Goal: Task Accomplishment & Management: Complete application form

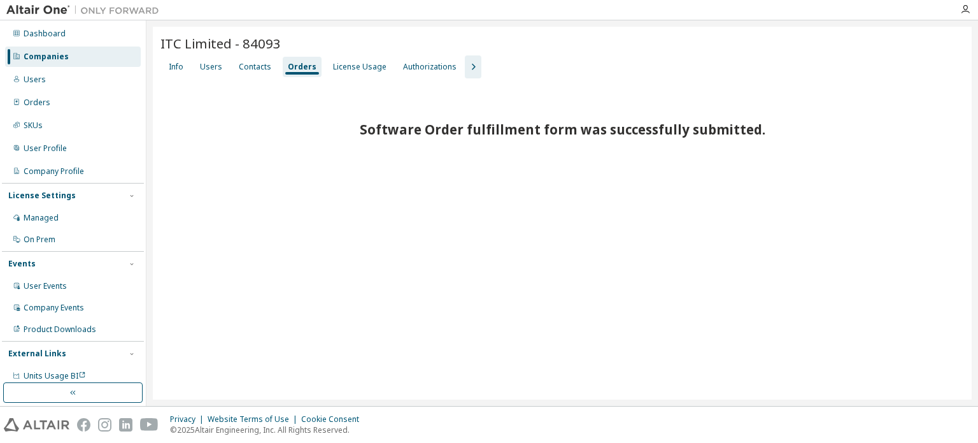
click at [89, 50] on div "Companies" at bounding box center [73, 56] width 136 height 20
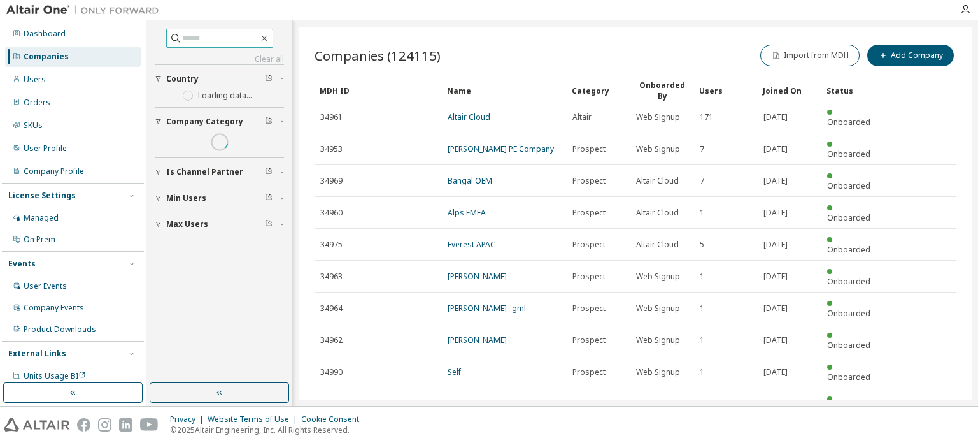
click at [213, 40] on input "text" at bounding box center [220, 38] width 76 height 13
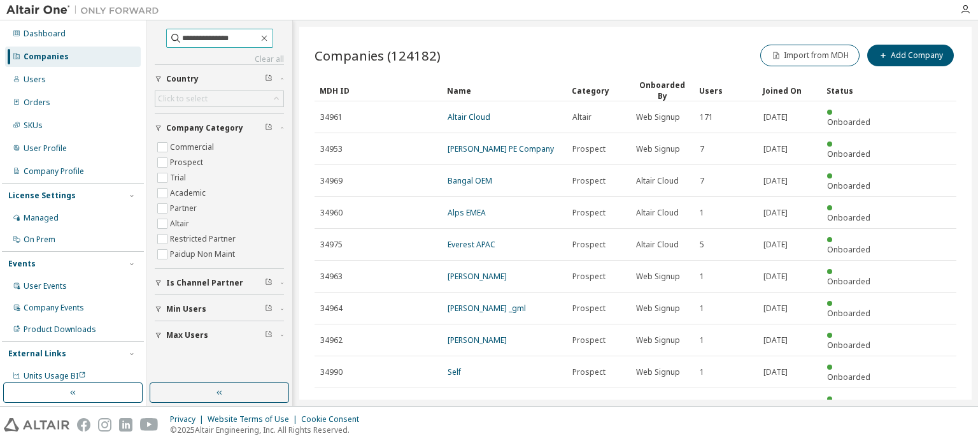
type input "**********"
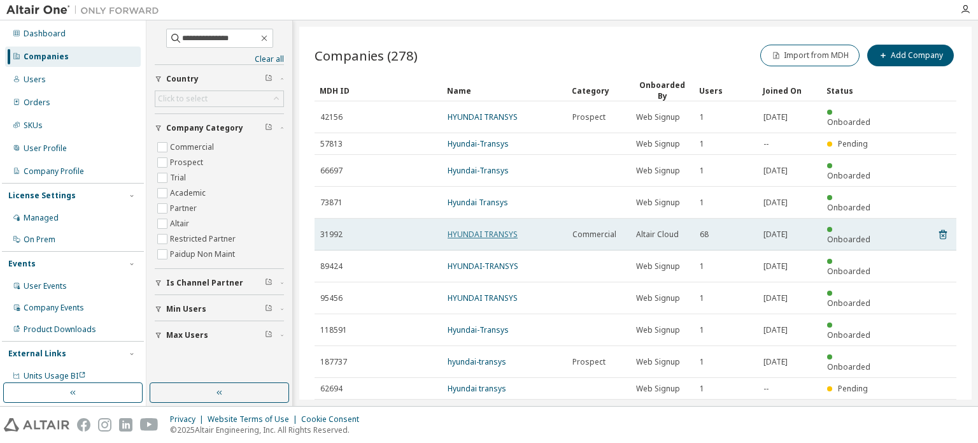
click at [511, 229] on link "HYUNDAI TRANSYS" at bounding box center [483, 234] width 70 height 11
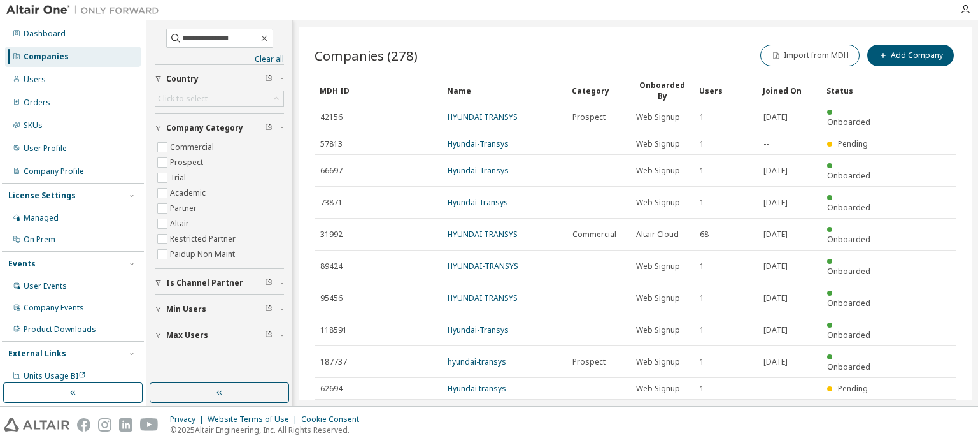
click at [925, 407] on icon "button" at bounding box center [924, 414] width 15 height 15
type input "*"
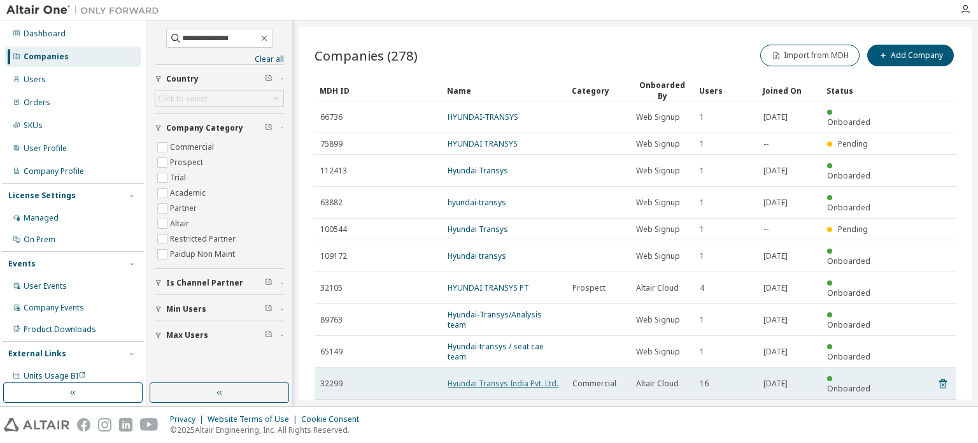
click at [509, 378] on link "Hyundai Transys India Pvt. Ltd." at bounding box center [503, 383] width 111 height 11
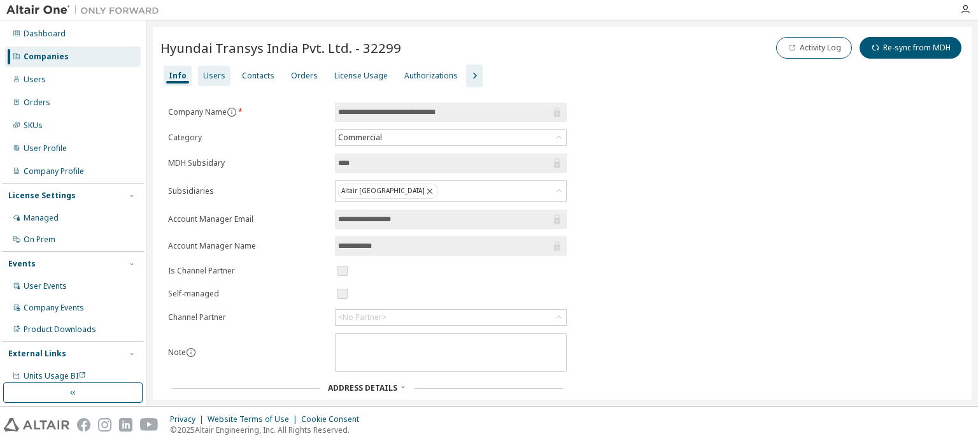
click at [211, 78] on div "Users" at bounding box center [214, 76] width 22 height 10
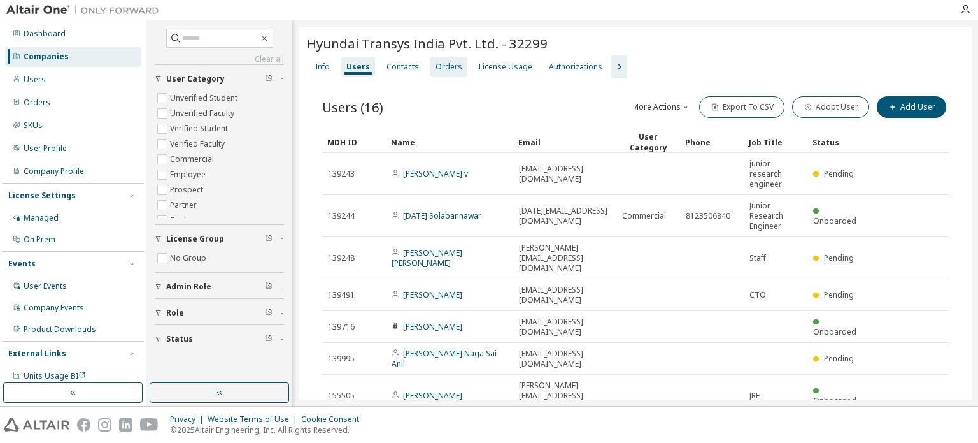
click at [436, 70] on div "Orders" at bounding box center [449, 67] width 27 height 10
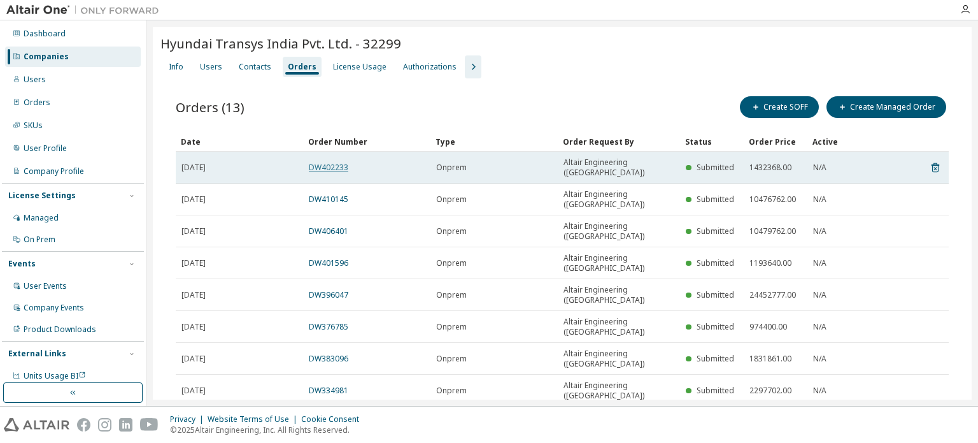
click at [333, 162] on link "DW402233" at bounding box center [328, 167] width 39 height 11
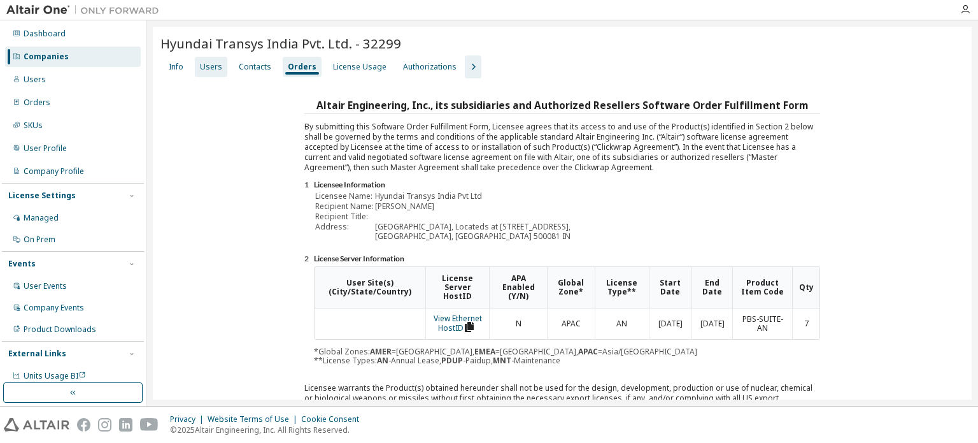
click at [216, 65] on div "Users" at bounding box center [211, 67] width 22 height 10
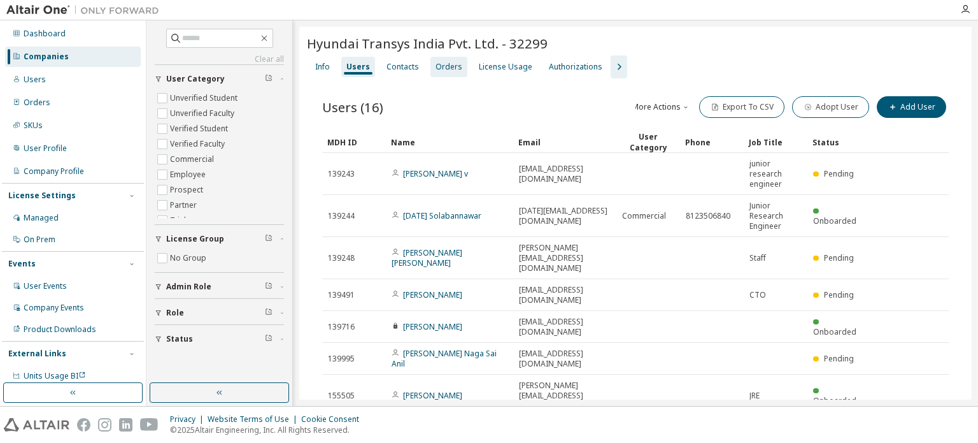
click at [436, 66] on div "Orders" at bounding box center [449, 67] width 27 height 10
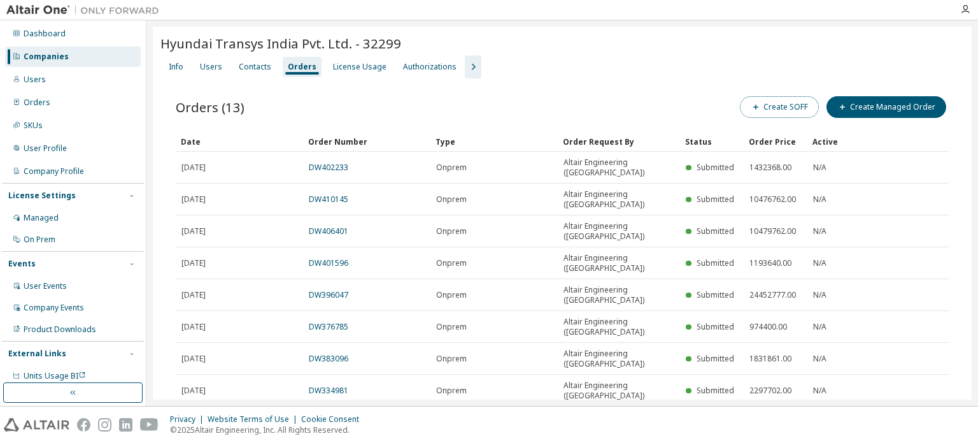
click at [763, 113] on button "Create SOFF" at bounding box center [779, 107] width 79 height 22
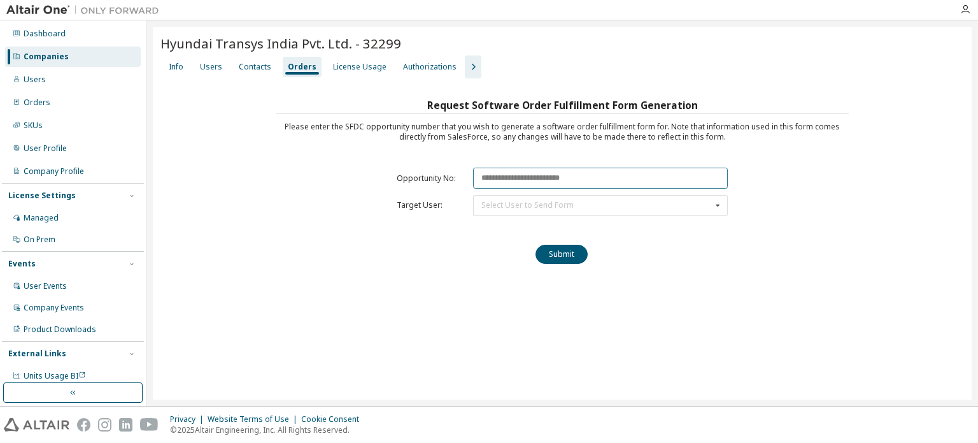
click at [508, 169] on input "text" at bounding box center [600, 178] width 255 height 21
paste input "********"
type input "********"
click at [516, 195] on div "Select User to Send Form [PERSON_NAME] ([EMAIL_ADDRESS][DOMAIN_NAME]) [PERSON_N…" at bounding box center [600, 205] width 255 height 21
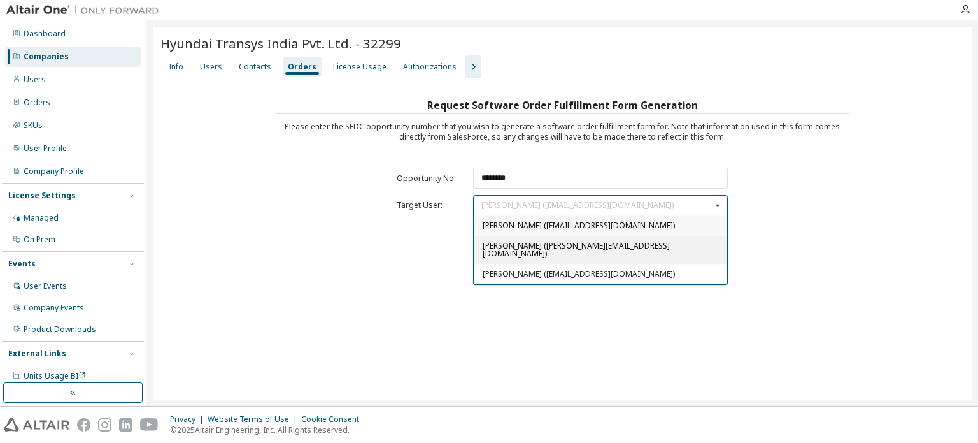
click at [504, 244] on span "[PERSON_NAME] ([PERSON_NAME][EMAIL_ADDRESS][DOMAIN_NAME])" at bounding box center [576, 249] width 187 height 18
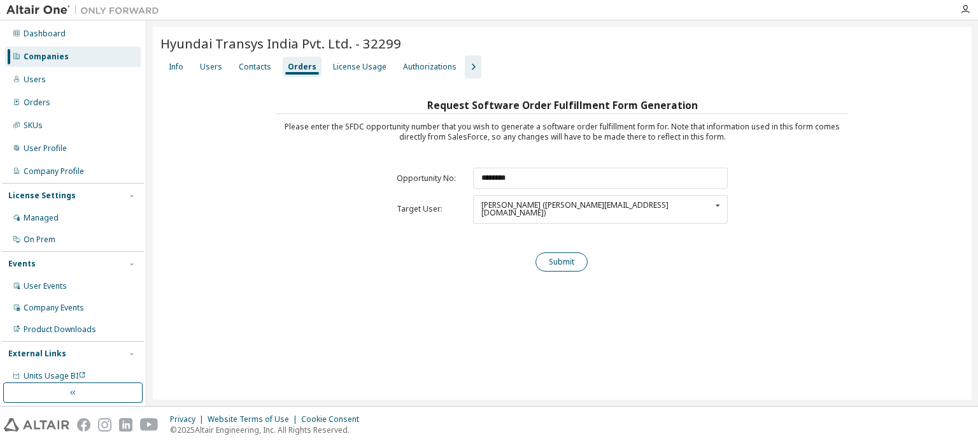
click at [566, 253] on button "Submit" at bounding box center [562, 261] width 52 height 19
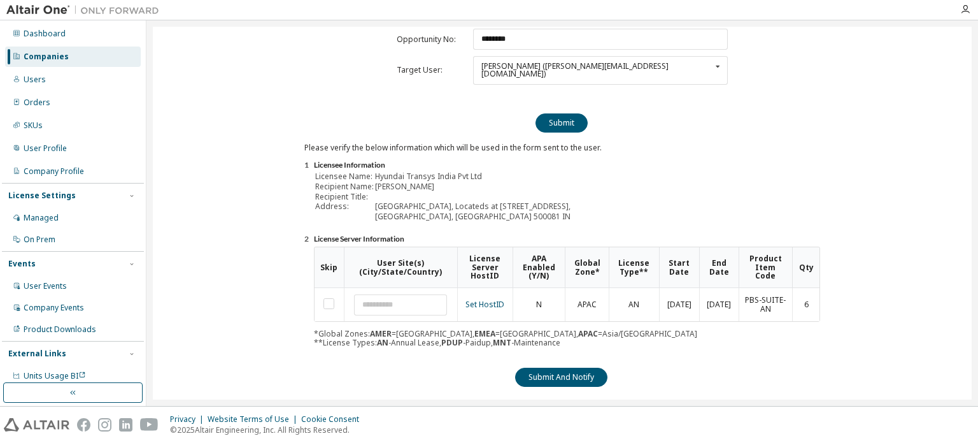
scroll to position [141, 0]
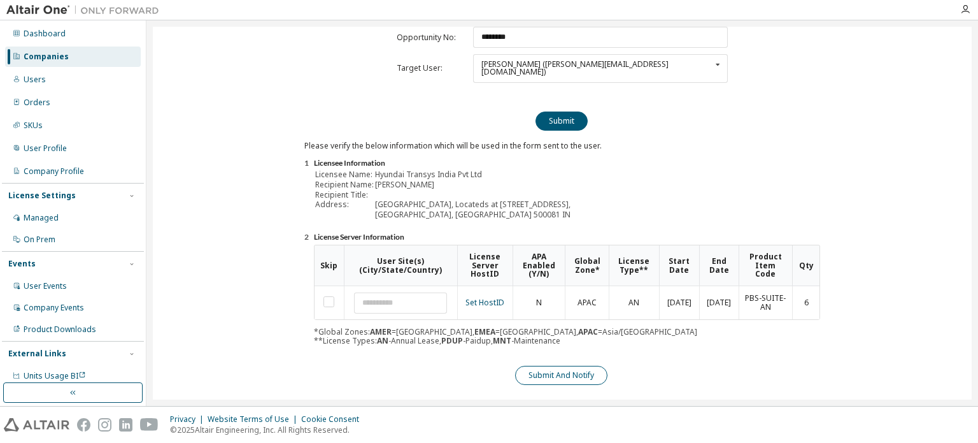
click at [559, 366] on button "Submit And Notify" at bounding box center [561, 375] width 92 height 19
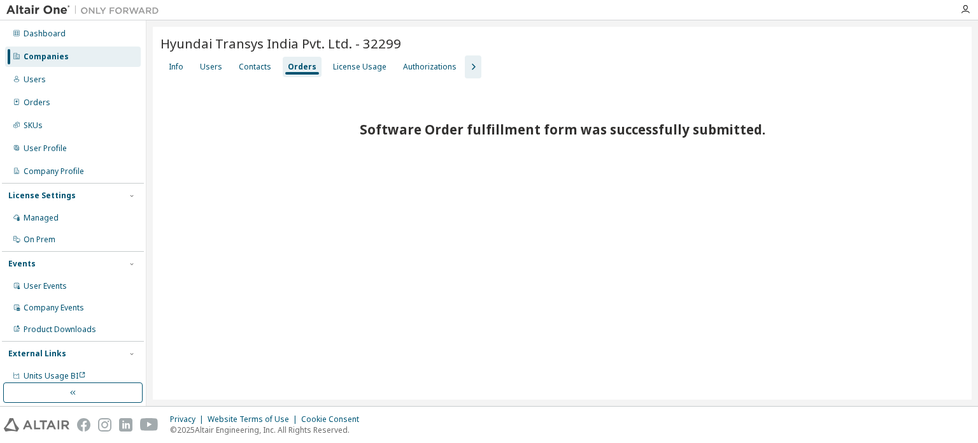
click at [42, 56] on div "Companies" at bounding box center [46, 57] width 45 height 10
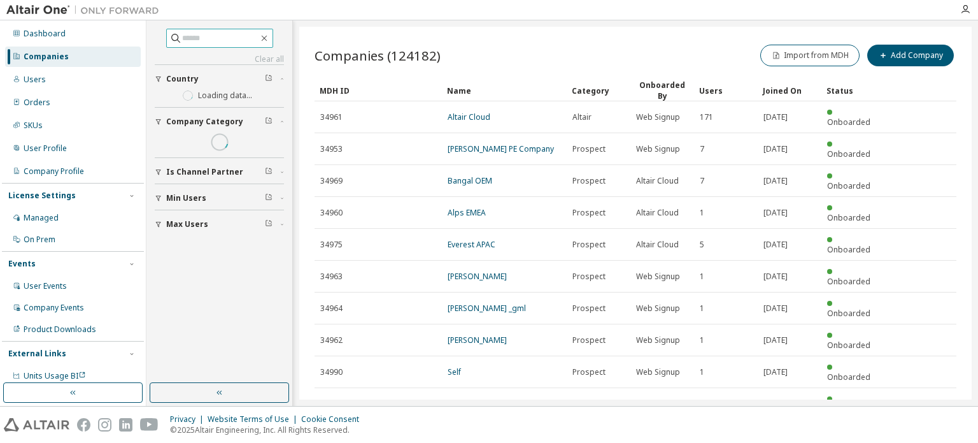
click at [204, 40] on input "text" at bounding box center [220, 38] width 76 height 13
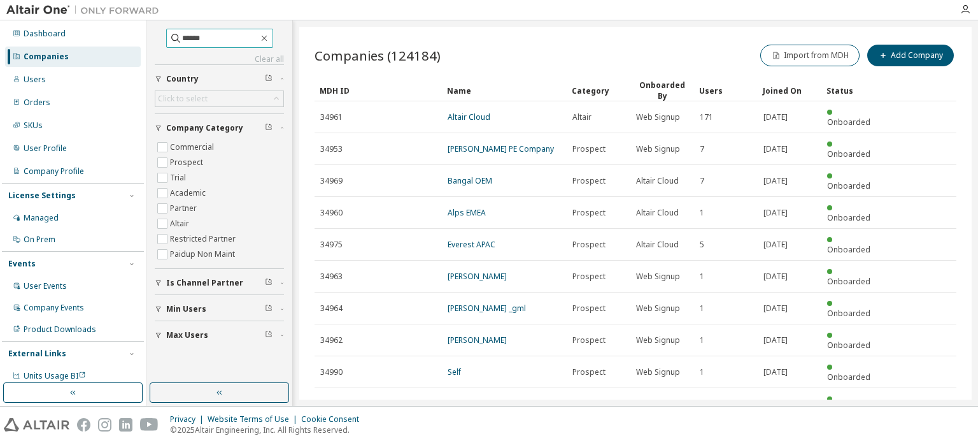
type input "******"
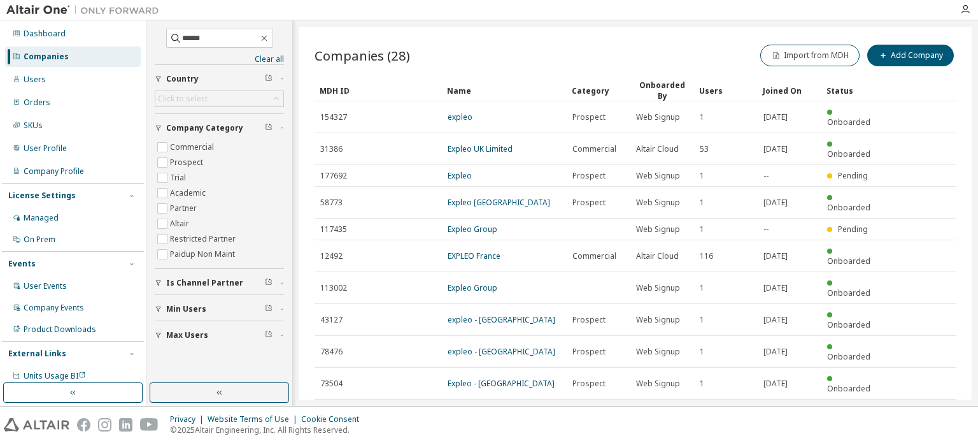
click at [926, 407] on icon "button" at bounding box center [924, 414] width 15 height 15
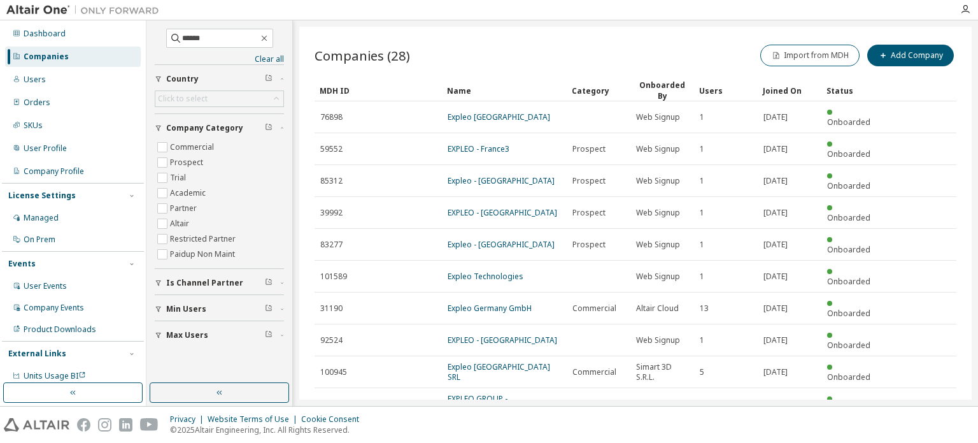
click at [927, 427] on icon "button" at bounding box center [924, 434] width 15 height 15
type input "*"
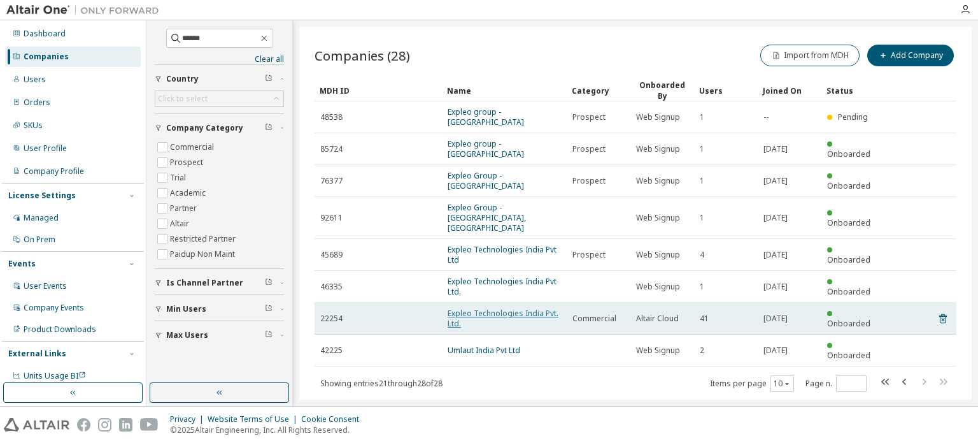
click at [507, 308] on link "Expleo Technologies India Pvt. Ltd." at bounding box center [503, 318] width 111 height 21
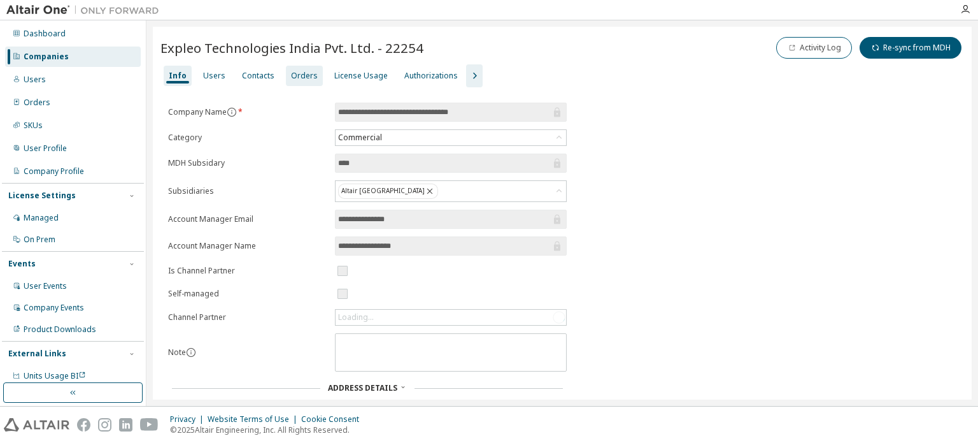
click at [291, 80] on div "Orders" at bounding box center [304, 76] width 27 height 10
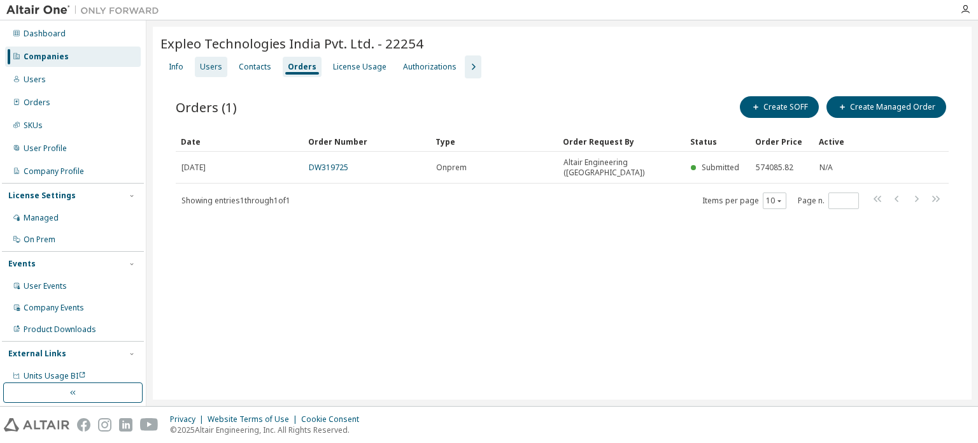
click at [206, 69] on div "Users" at bounding box center [211, 67] width 22 height 10
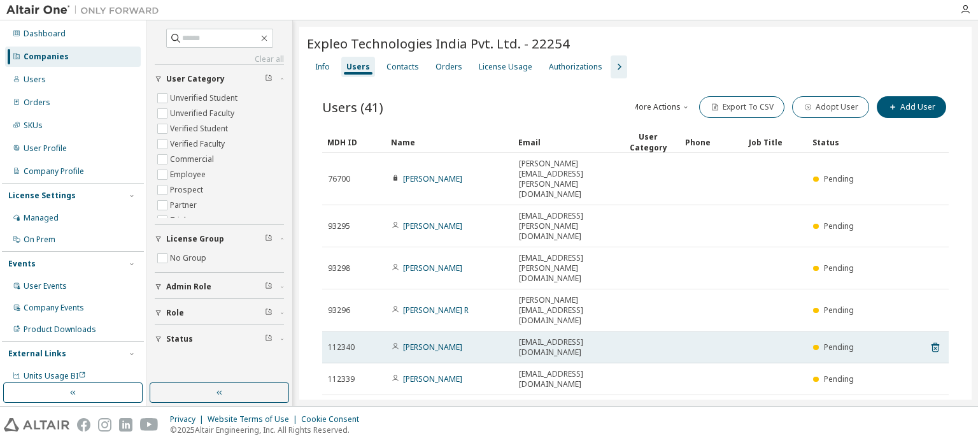
scroll to position [85, 0]
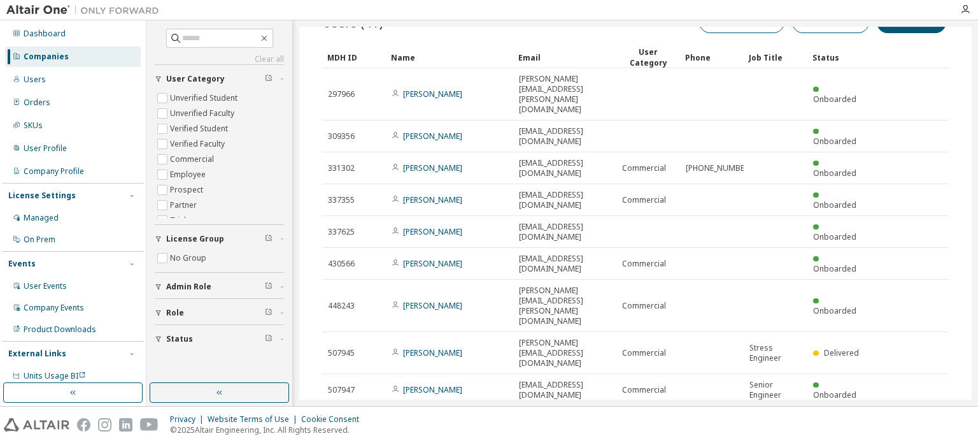
type input "*"
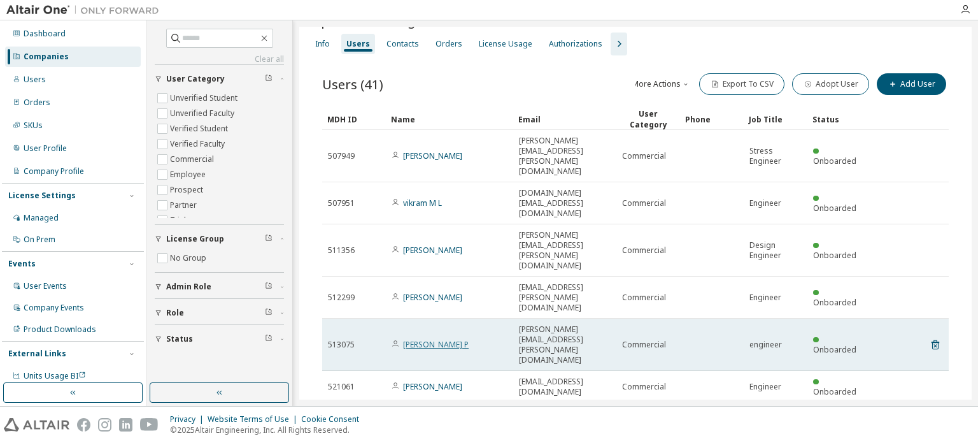
scroll to position [0, 0]
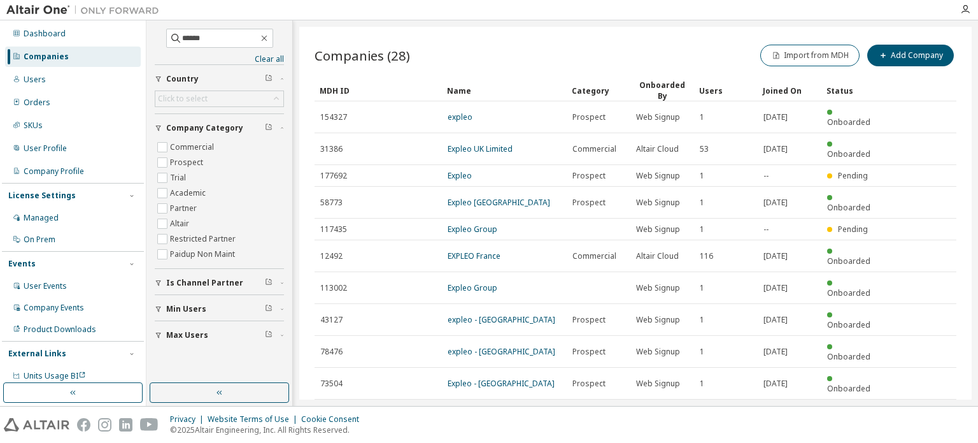
click at [931, 407] on icon "button" at bounding box center [924, 414] width 15 height 15
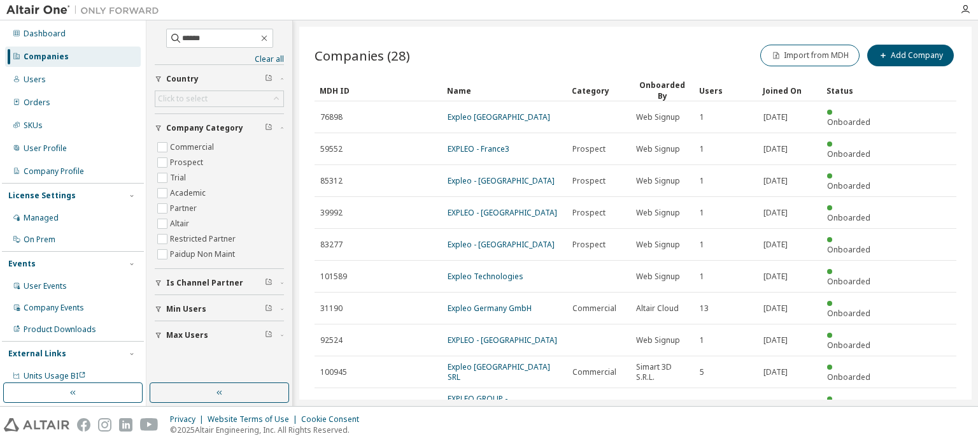
click at [931, 331] on div "MDH ID Name Category Onboarded By Users Joined On Status 76898 Expleo [GEOGRAPH…" at bounding box center [636, 263] width 642 height 366
click at [927, 427] on icon "button" at bounding box center [924, 434] width 15 height 15
type input "*"
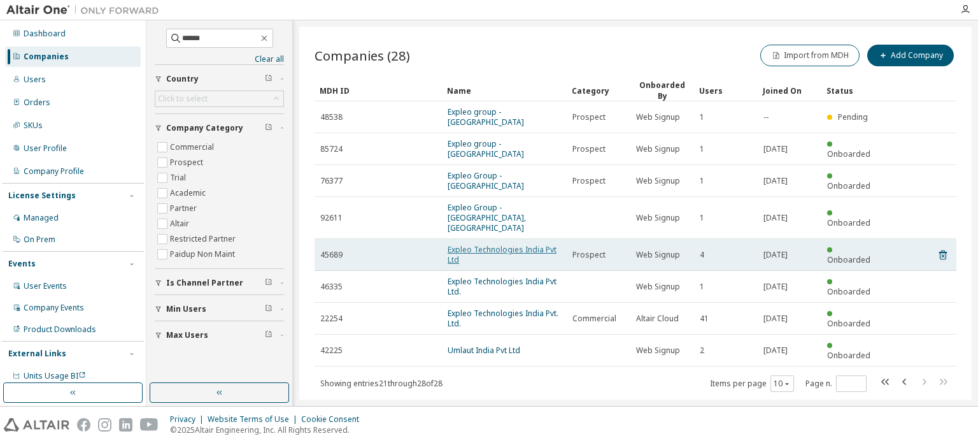
click at [508, 244] on link "Expleo Technologies India Pvt Ltd" at bounding box center [502, 254] width 109 height 21
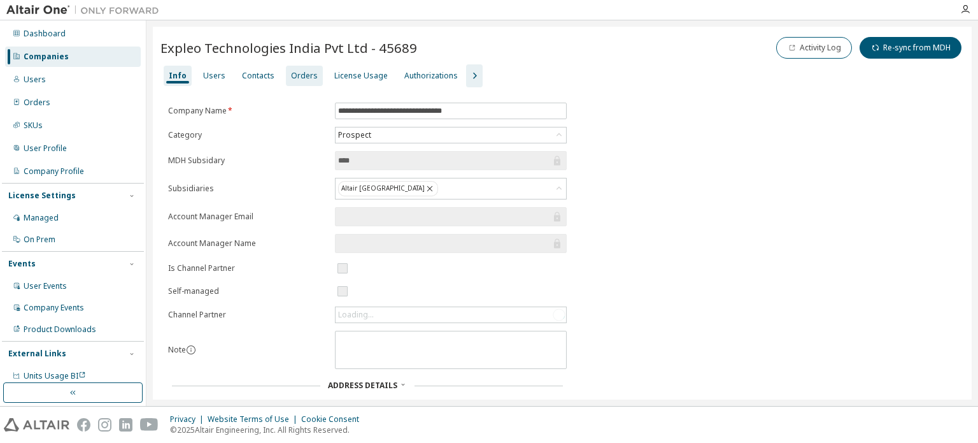
click at [291, 72] on div "Orders" at bounding box center [304, 76] width 27 height 10
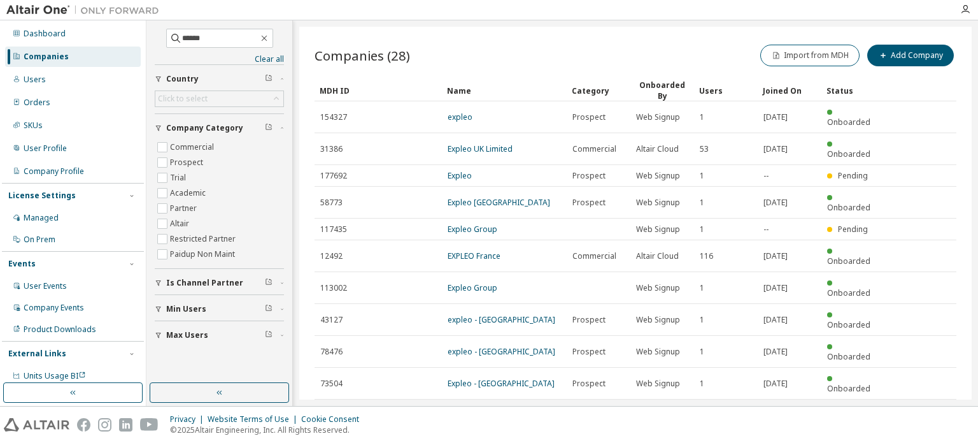
click at [927, 407] on icon "button" at bounding box center [924, 414] width 15 height 15
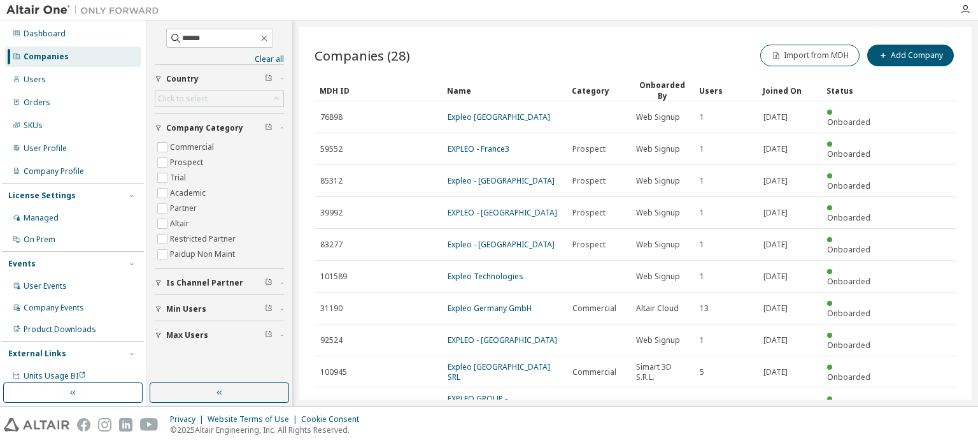
click at [927, 330] on div "MDH ID Name Category Onboarded By Users Joined On Status 76898 Expleo [GEOGRAPH…" at bounding box center [636, 263] width 642 height 366
click at [925, 427] on icon "button" at bounding box center [924, 434] width 15 height 15
type input "*"
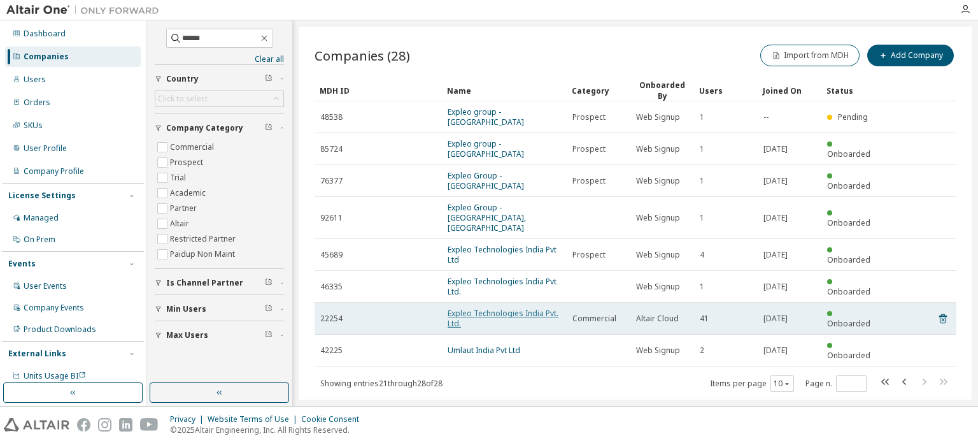
click at [512, 308] on link "Expleo Technologies India Pvt. Ltd." at bounding box center [503, 318] width 111 height 21
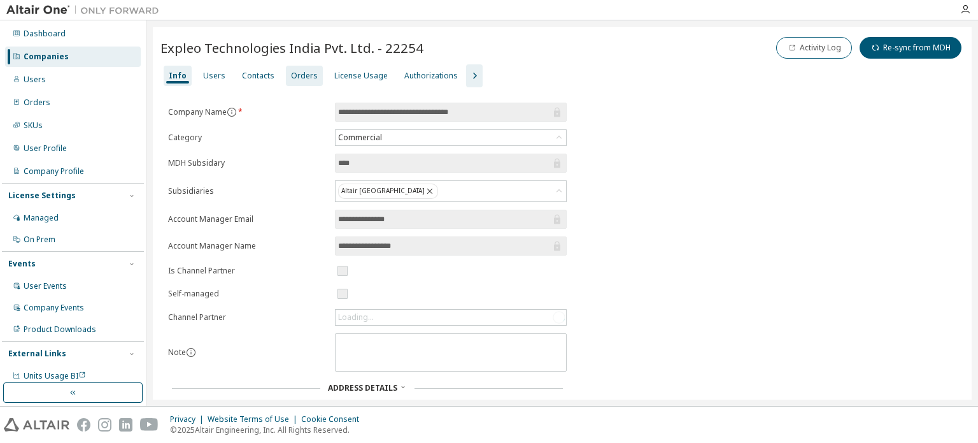
click at [297, 76] on div "Orders" at bounding box center [304, 76] width 27 height 10
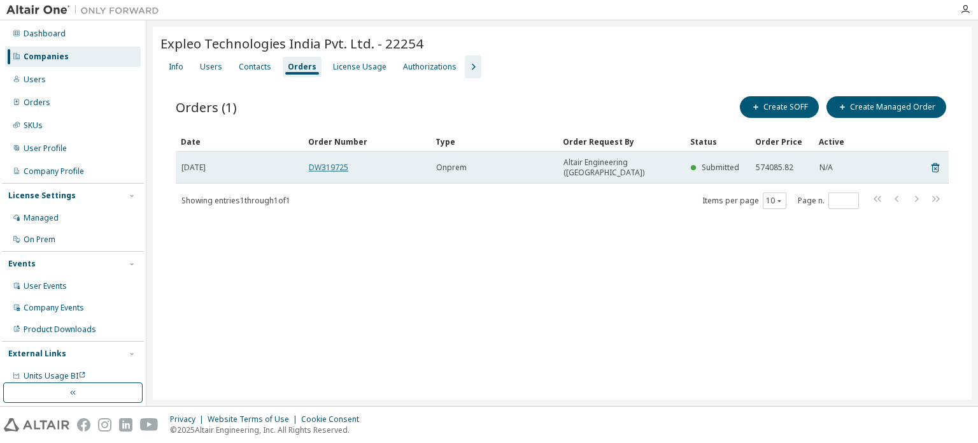
click at [340, 162] on link "DW319725" at bounding box center [328, 167] width 39 height 11
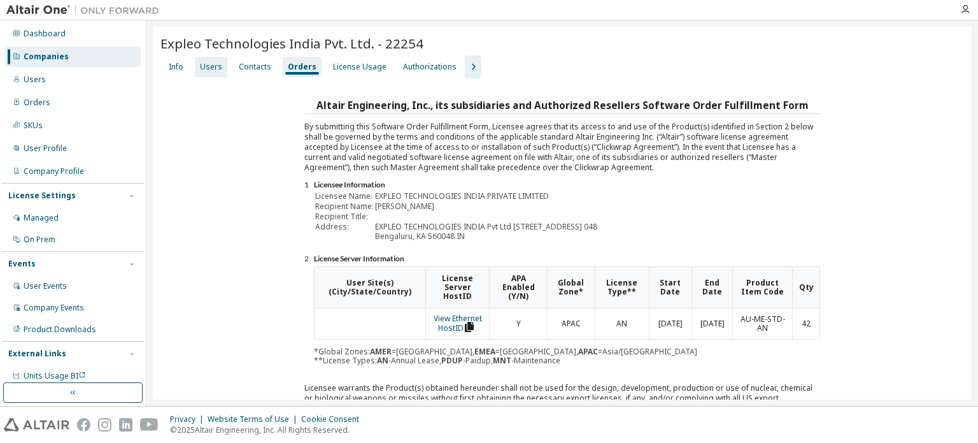
click at [207, 67] on div "Users" at bounding box center [211, 67] width 22 height 10
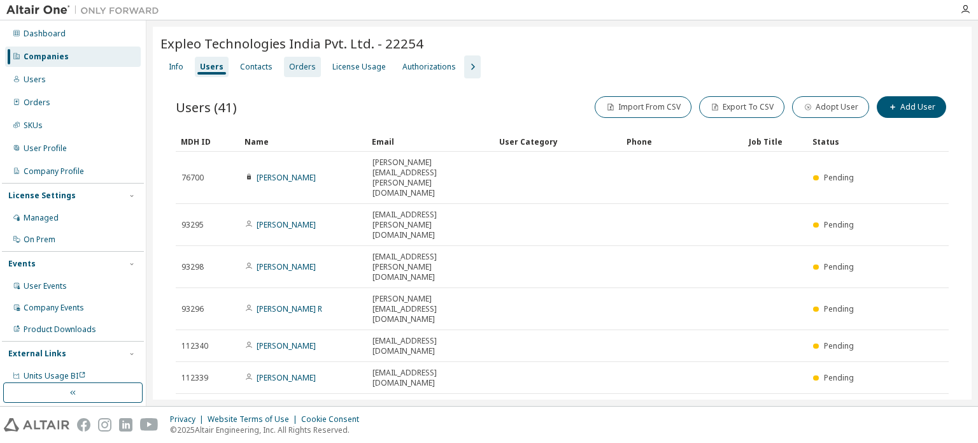
click at [304, 67] on div "Orders" at bounding box center [302, 67] width 27 height 10
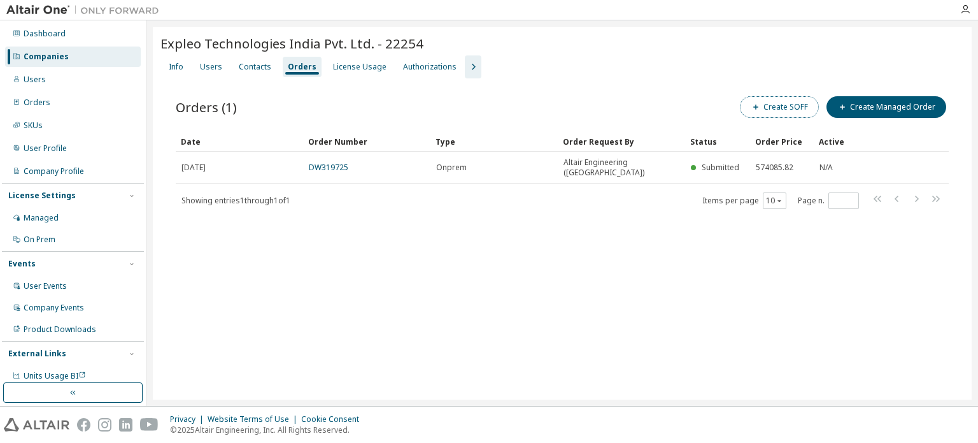
click at [776, 108] on button "Create SOFF" at bounding box center [779, 107] width 79 height 22
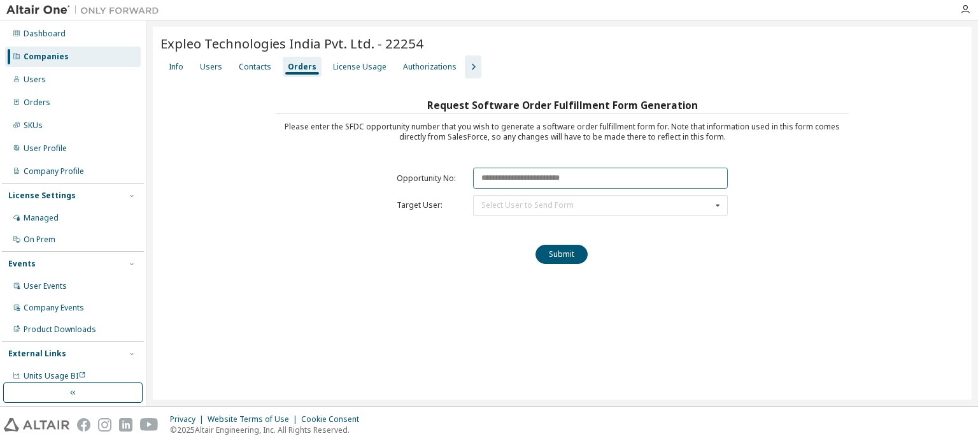
click at [530, 173] on input "text" at bounding box center [600, 178] width 255 height 21
paste input "********"
type input "********"
click at [549, 201] on div "Select User to Send Form" at bounding box center [528, 205] width 92 height 8
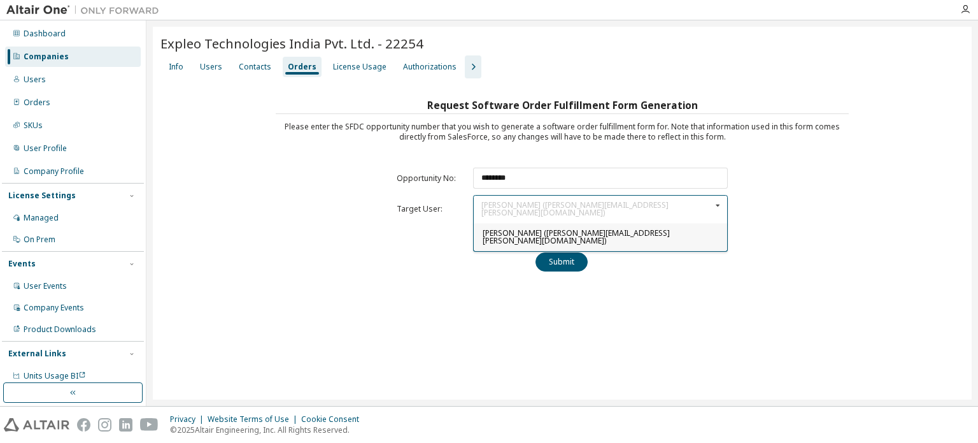
click at [512, 227] on span "[PERSON_NAME] ([PERSON_NAME][EMAIL_ADDRESS][PERSON_NAME][DOMAIN_NAME])" at bounding box center [576, 236] width 187 height 18
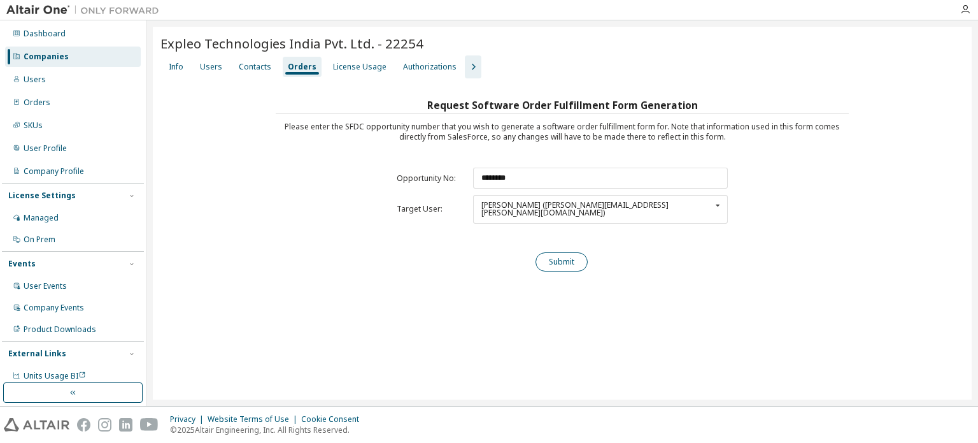
click at [575, 257] on button "Submit" at bounding box center [562, 261] width 52 height 19
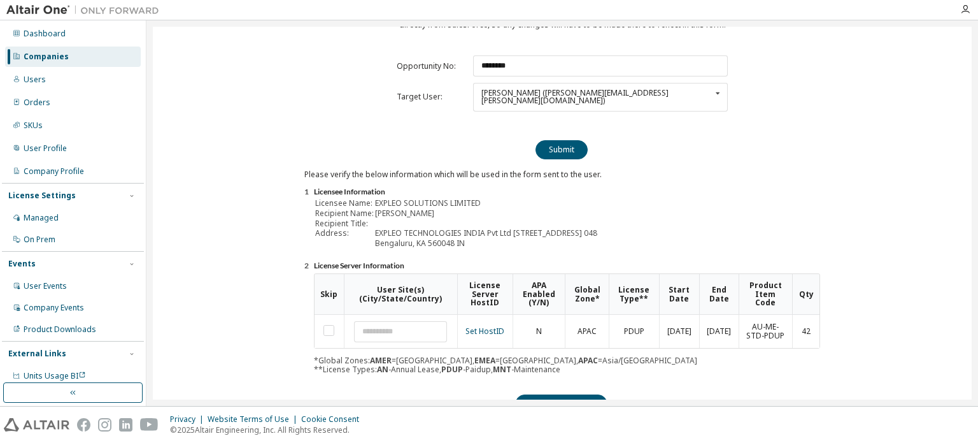
scroll to position [183, 0]
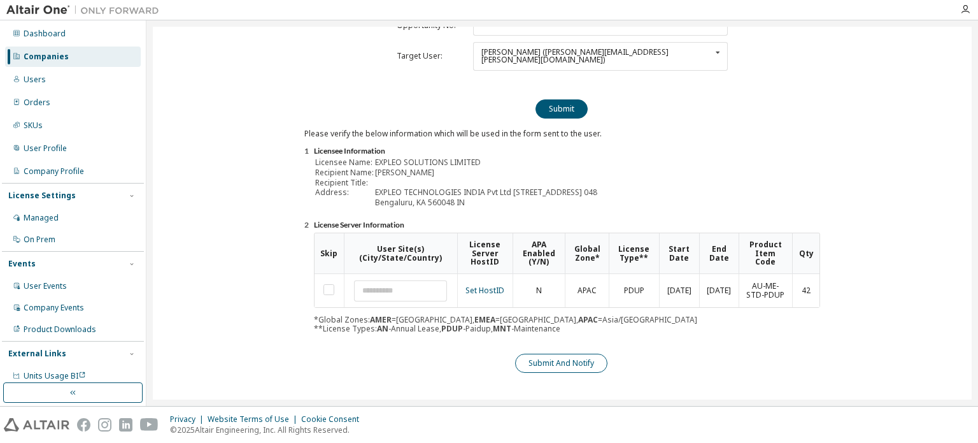
click at [586, 364] on button "Submit And Notify" at bounding box center [561, 363] width 92 height 19
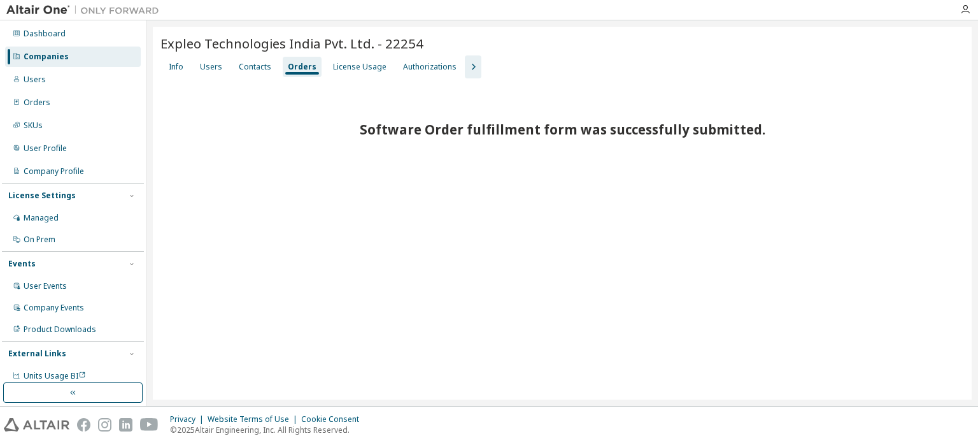
scroll to position [0, 0]
click at [54, 58] on div "Companies" at bounding box center [46, 57] width 45 height 10
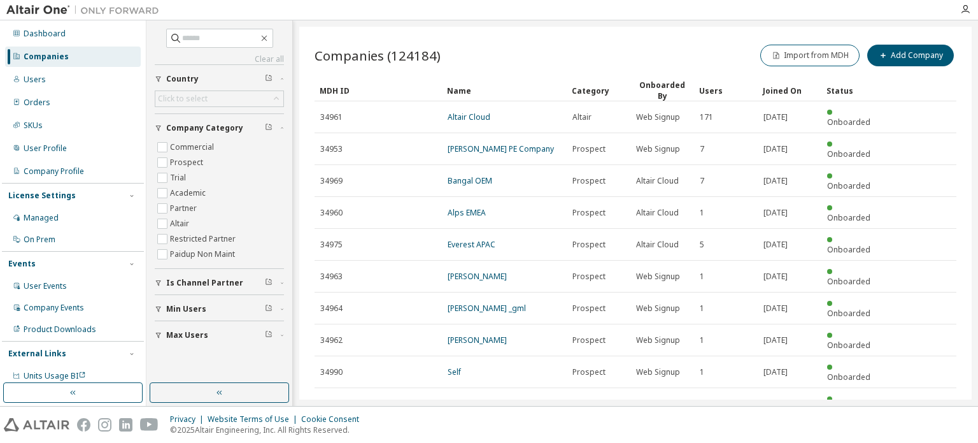
click at [201, 27] on div "Clear all Max Users Min Users Is Channel Partner Company Category Commercial Pr…" at bounding box center [219, 201] width 142 height 359
click at [207, 32] on input "text" at bounding box center [220, 38] width 76 height 13
type input "*********"
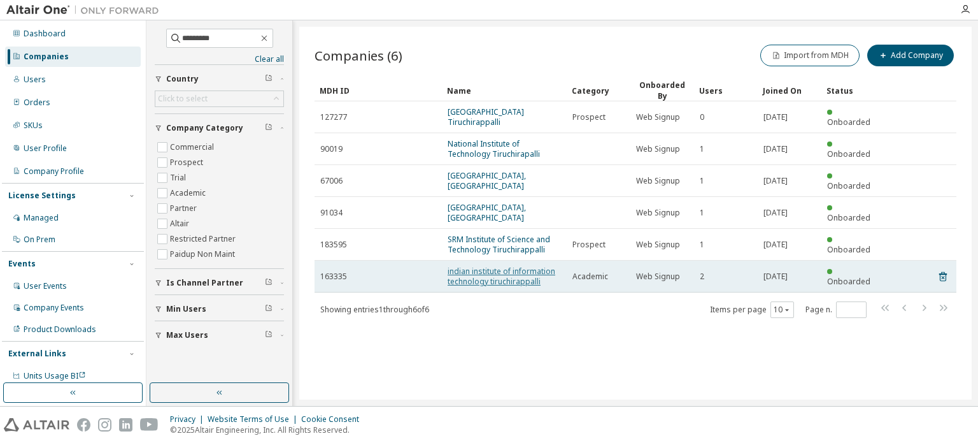
click at [543, 273] on link "indian institute of information technology tiruchirappalli" at bounding box center [502, 276] width 108 height 21
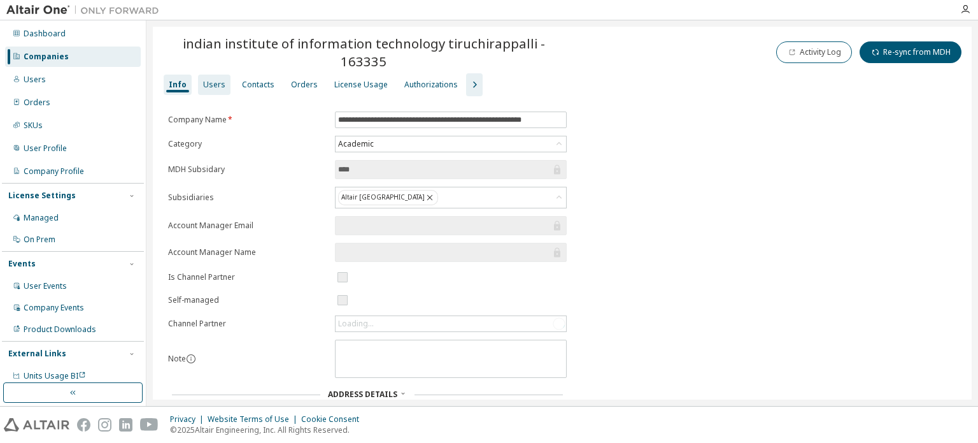
click at [217, 80] on div "Users" at bounding box center [214, 85] width 22 height 10
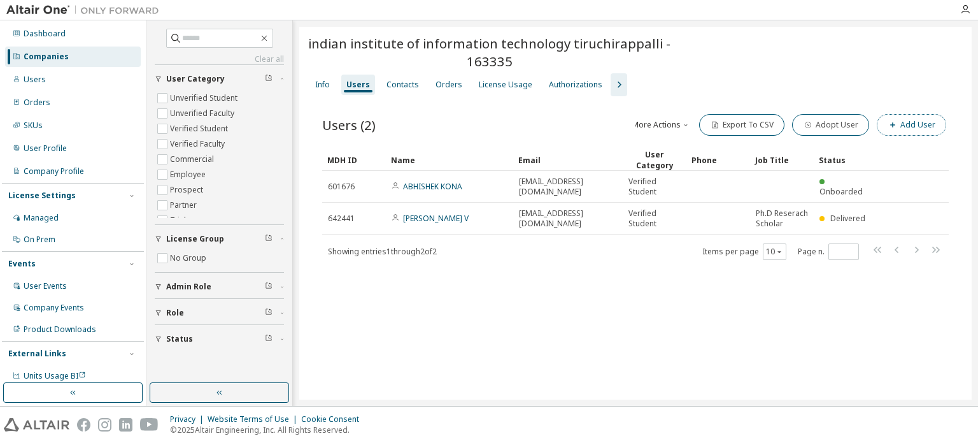
click at [922, 115] on button "Add User" at bounding box center [911, 125] width 69 height 22
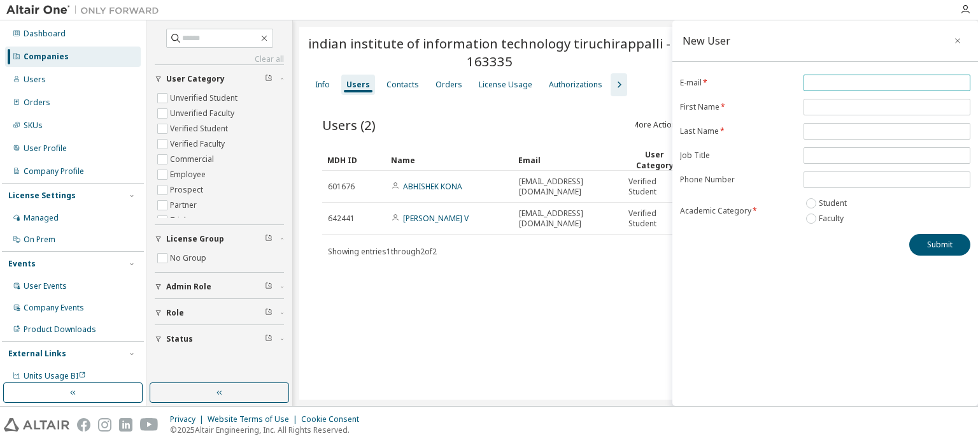
click at [831, 82] on input "email" at bounding box center [887, 83] width 161 height 10
type input "**********"
click at [817, 104] on input "text" at bounding box center [887, 107] width 161 height 10
type input "******"
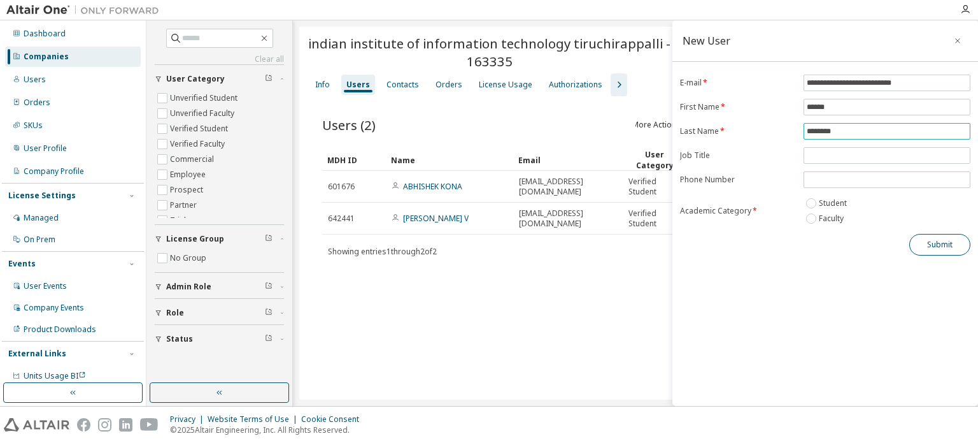
type input "********"
click at [944, 243] on button "Submit" at bounding box center [940, 245] width 61 height 22
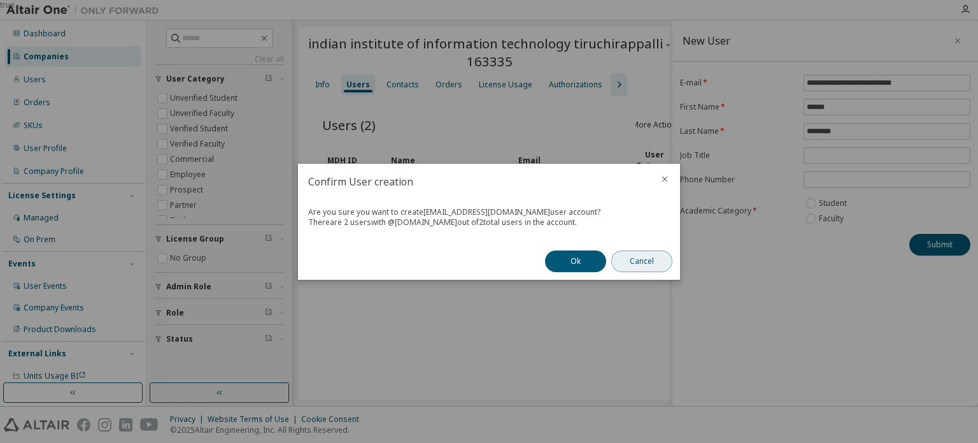
click at [659, 267] on button "Cancel" at bounding box center [642, 261] width 61 height 22
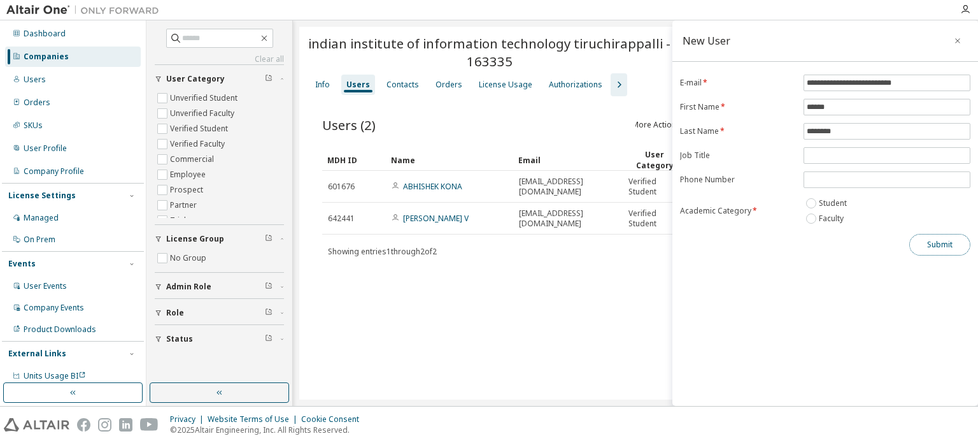
click at [945, 247] on button "Submit" at bounding box center [940, 245] width 61 height 22
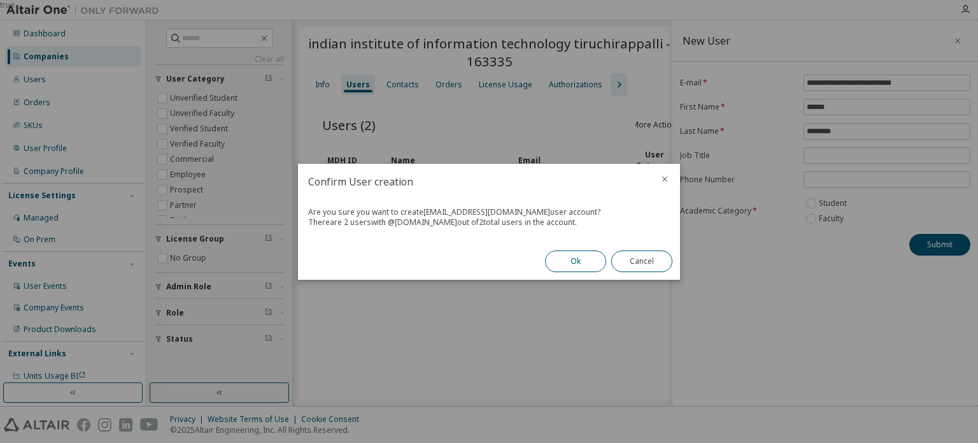
click at [573, 264] on button "Ok" at bounding box center [575, 261] width 61 height 22
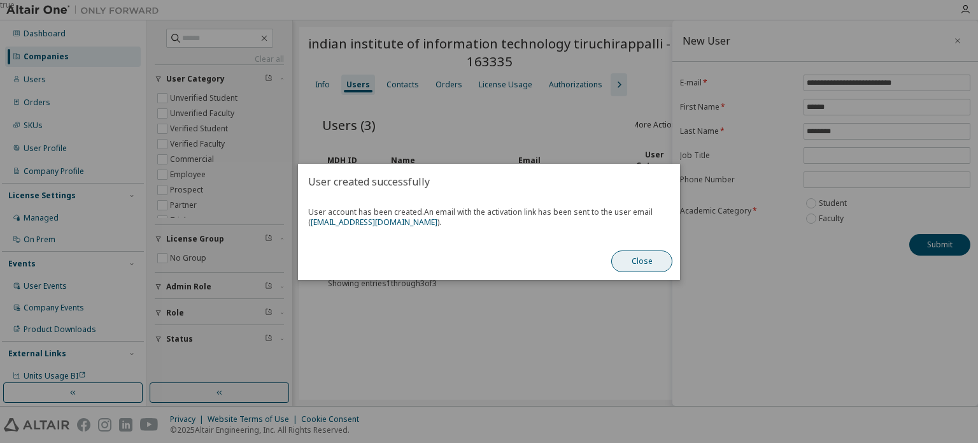
click at [657, 252] on button "Close" at bounding box center [642, 261] width 61 height 22
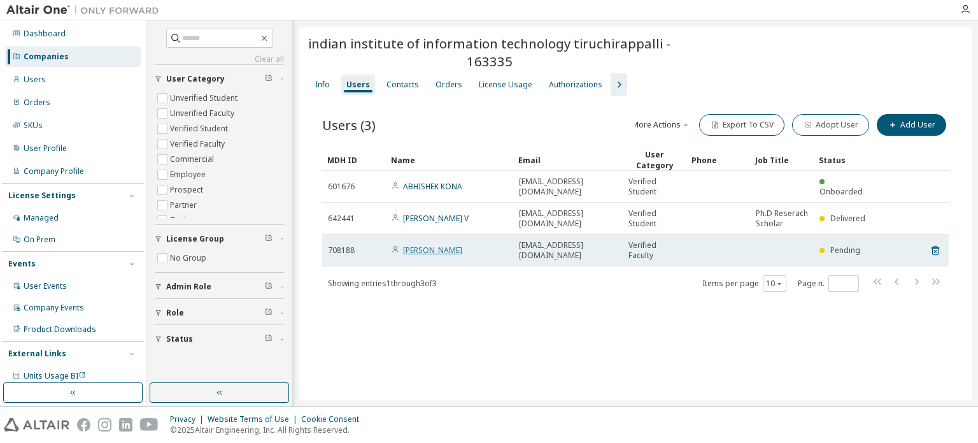
click at [437, 248] on link "[PERSON_NAME]" at bounding box center [432, 250] width 59 height 11
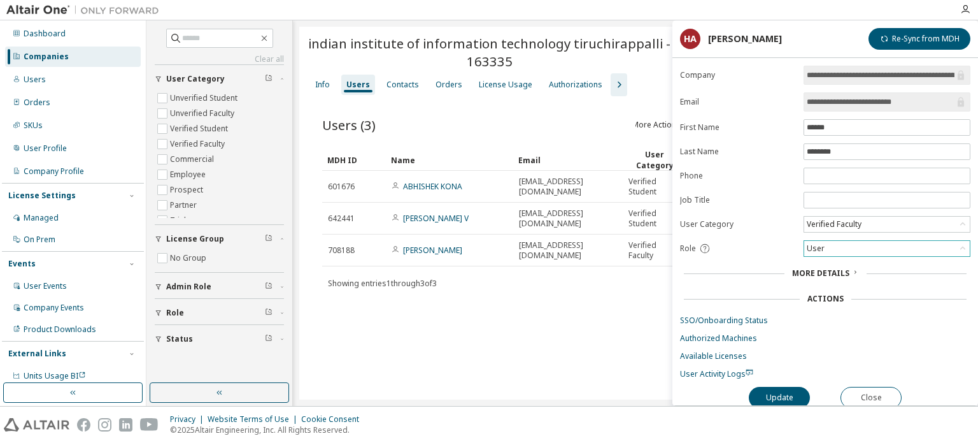
click at [850, 249] on div "User" at bounding box center [888, 248] width 166 height 15
click at [844, 257] on li "Admin" at bounding box center [886, 263] width 163 height 17
click at [805, 394] on button "Update" at bounding box center [779, 398] width 61 height 22
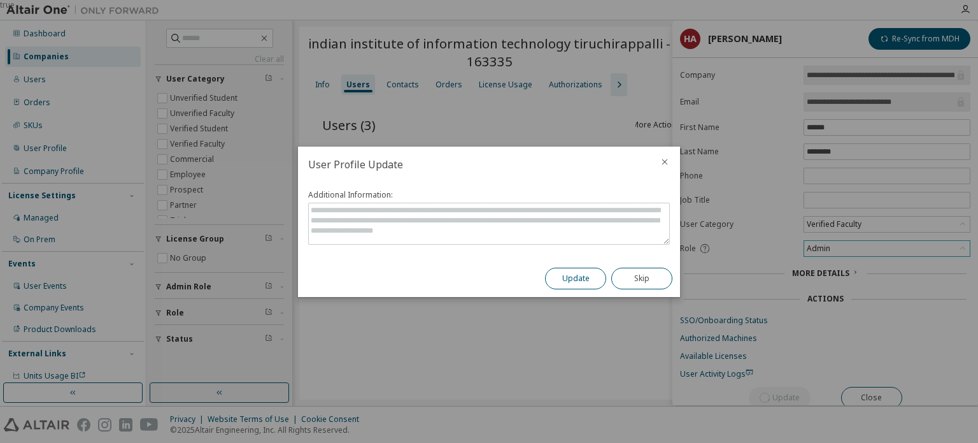
click at [578, 285] on button "Update" at bounding box center [575, 279] width 61 height 22
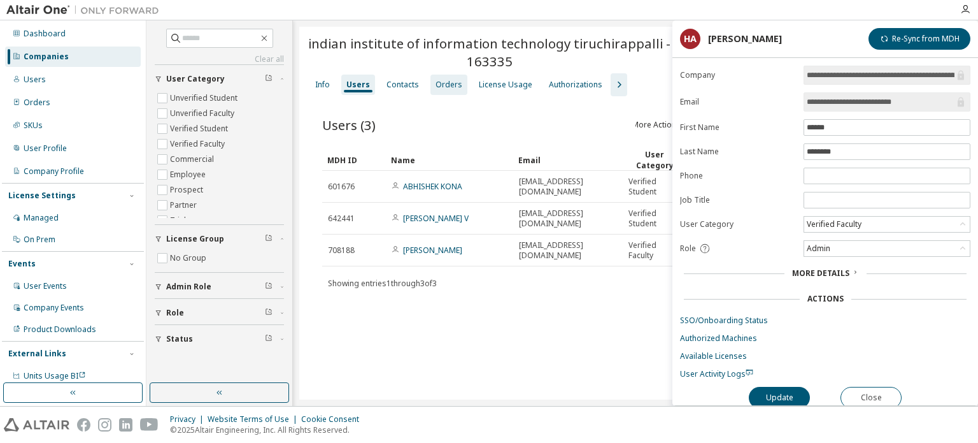
click at [454, 86] on div "Orders" at bounding box center [449, 85] width 27 height 10
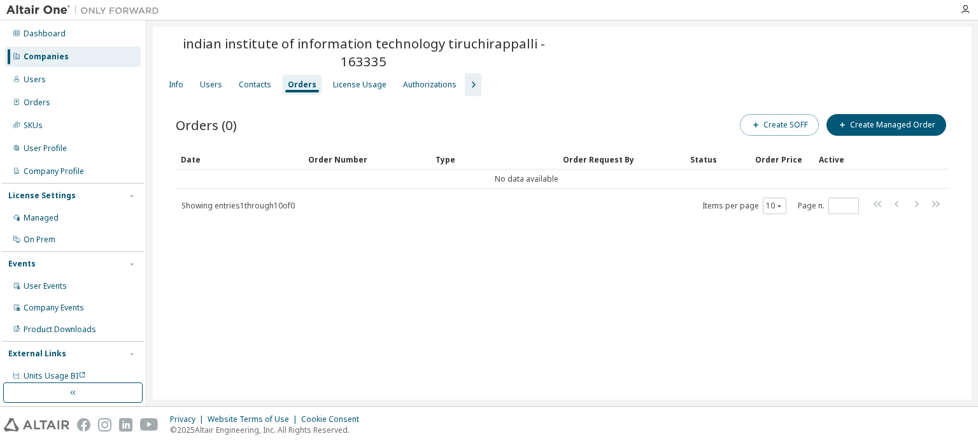
click at [769, 114] on button "Create SOFF" at bounding box center [779, 125] width 79 height 22
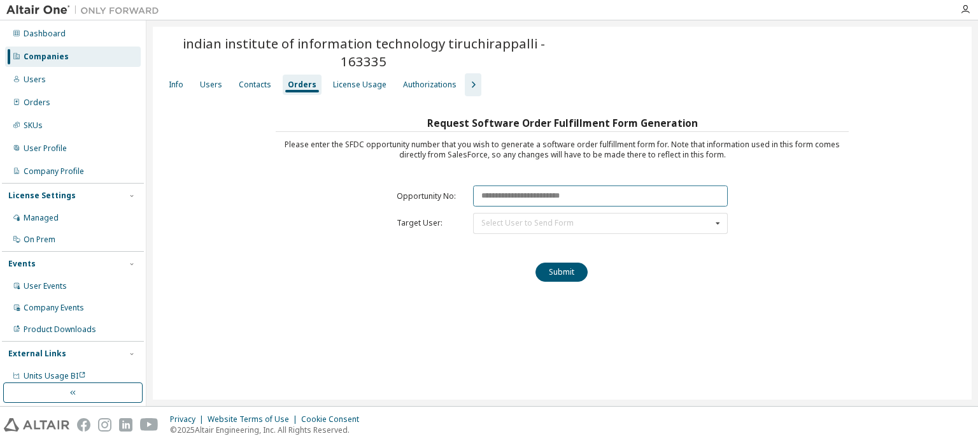
paste input "********"
type input "********"
click at [516, 219] on div "Select User to Send Form" at bounding box center [528, 223] width 92 height 8
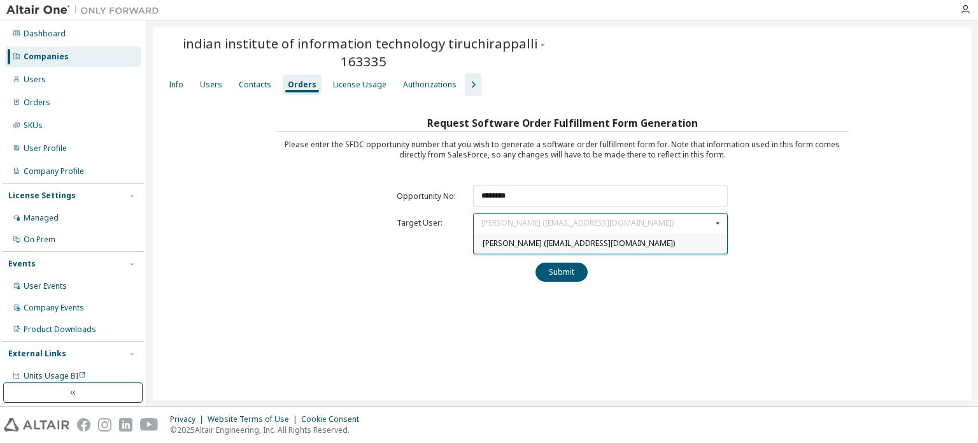
click at [504, 238] on span "[PERSON_NAME] ([EMAIL_ADDRESS][DOMAIN_NAME])" at bounding box center [579, 243] width 192 height 11
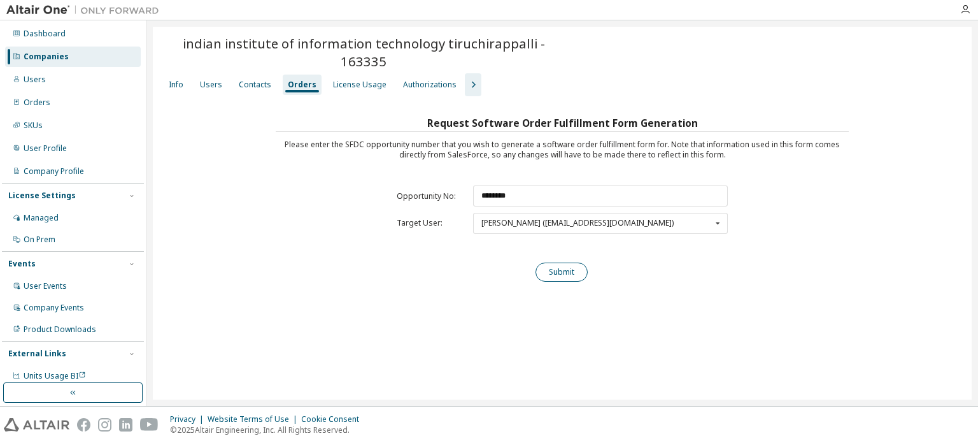
click at [566, 262] on button "Submit" at bounding box center [562, 271] width 52 height 19
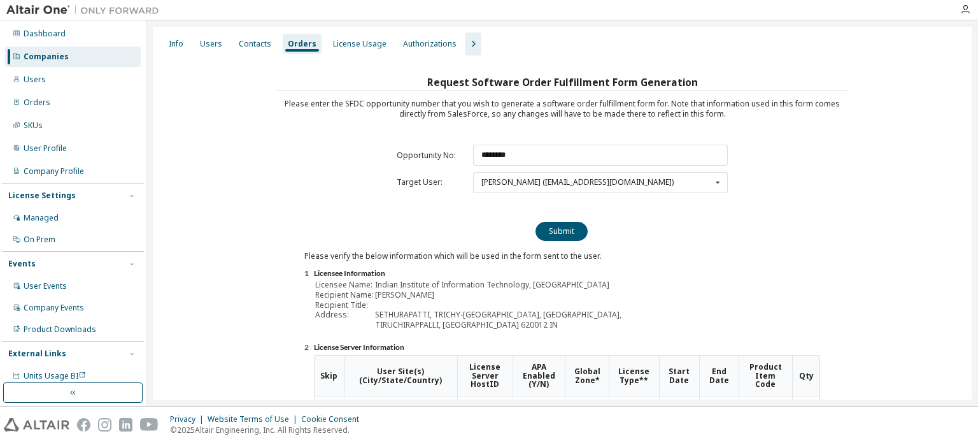
scroll to position [141, 0]
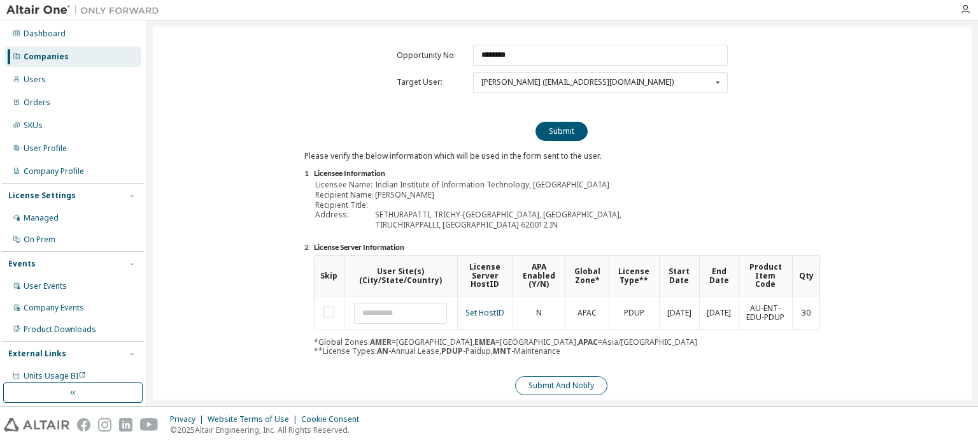
click at [552, 376] on button "Submit And Notify" at bounding box center [561, 385] width 92 height 19
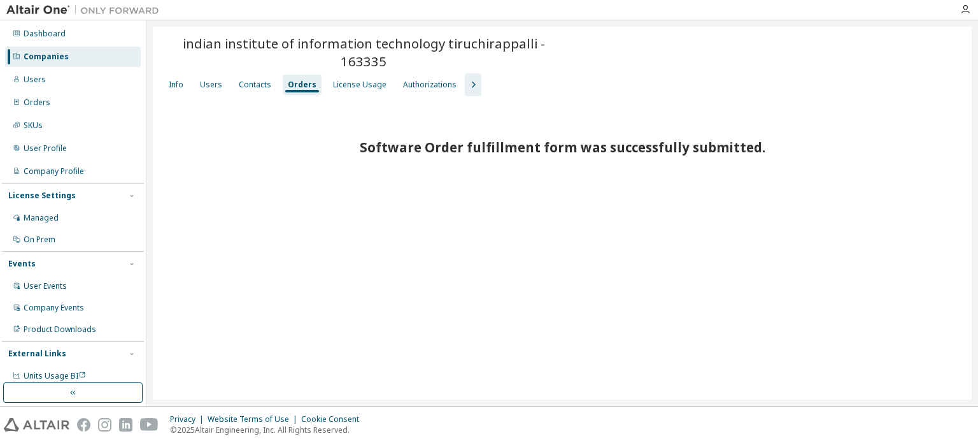
click at [34, 58] on div "Companies" at bounding box center [46, 57] width 45 height 10
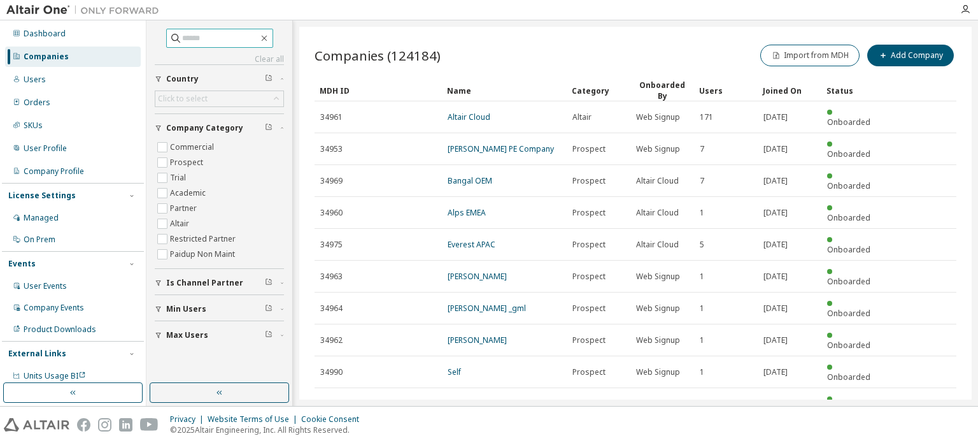
click at [193, 43] on input "text" at bounding box center [220, 38] width 76 height 13
